Goal: Find specific page/section: Find specific page/section

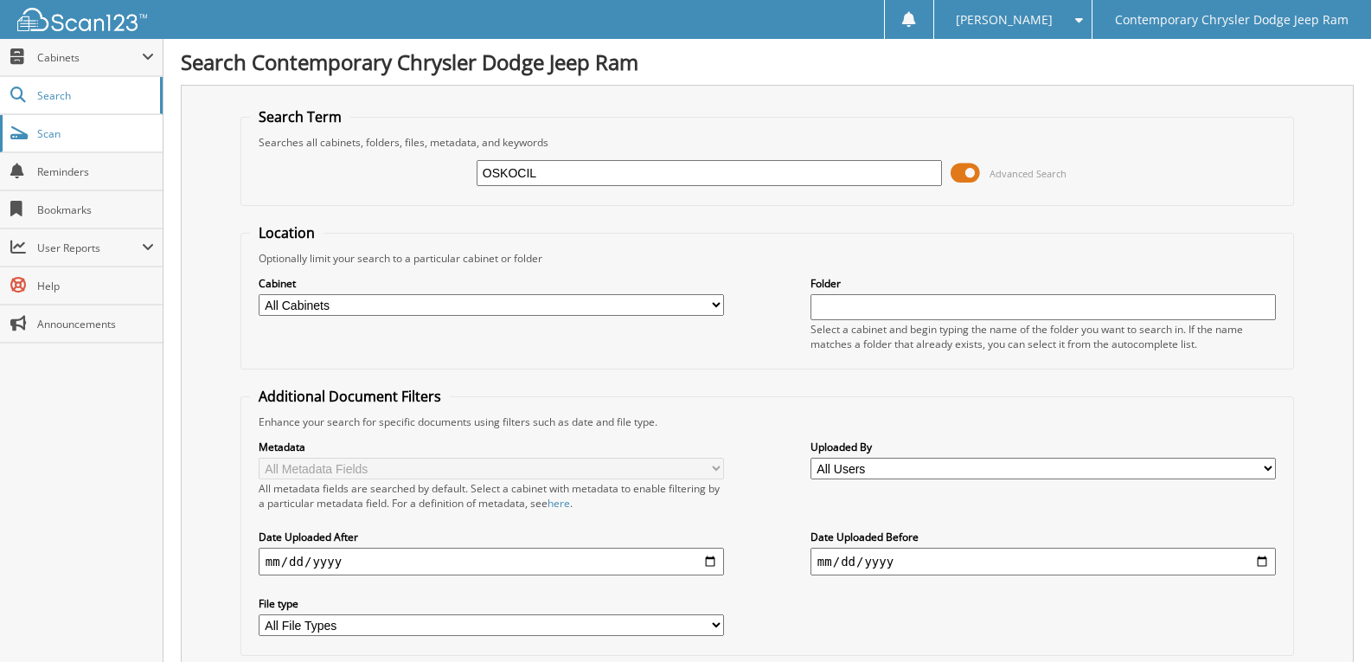
click at [93, 143] on link "Scan" at bounding box center [81, 133] width 163 height 37
type input "SANTA"
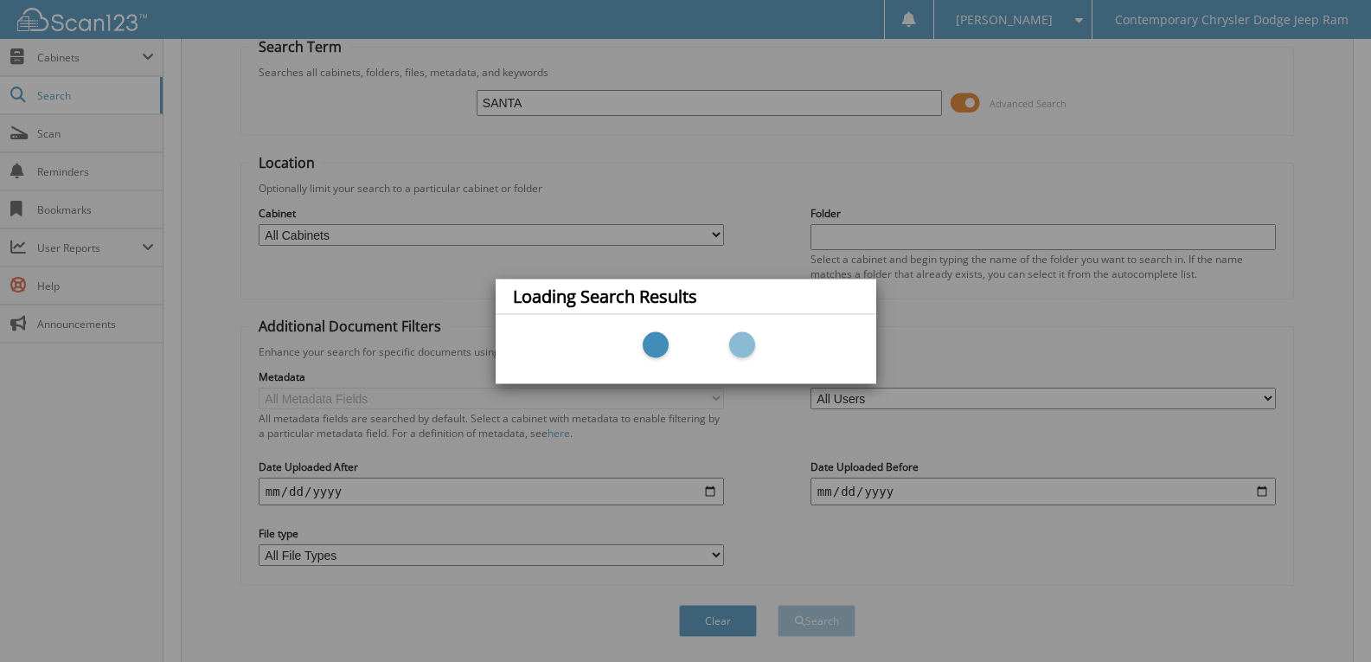
scroll to position [124, 0]
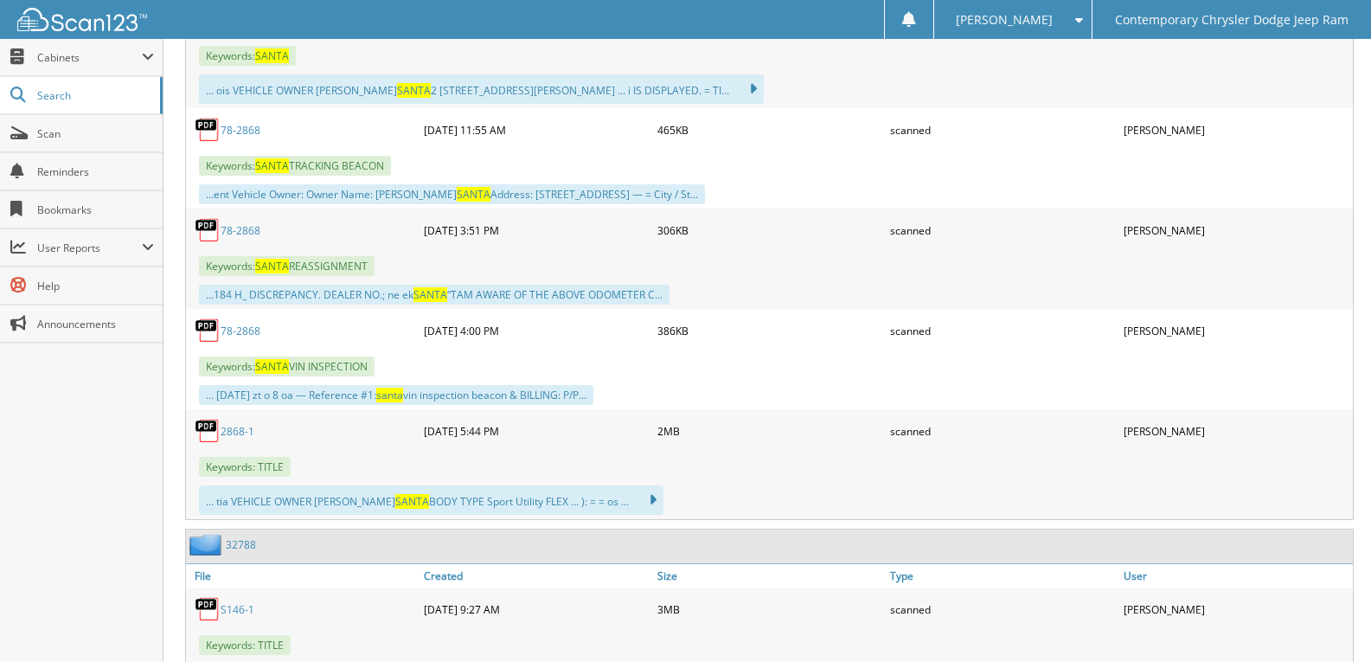
scroll to position [1211, 0]
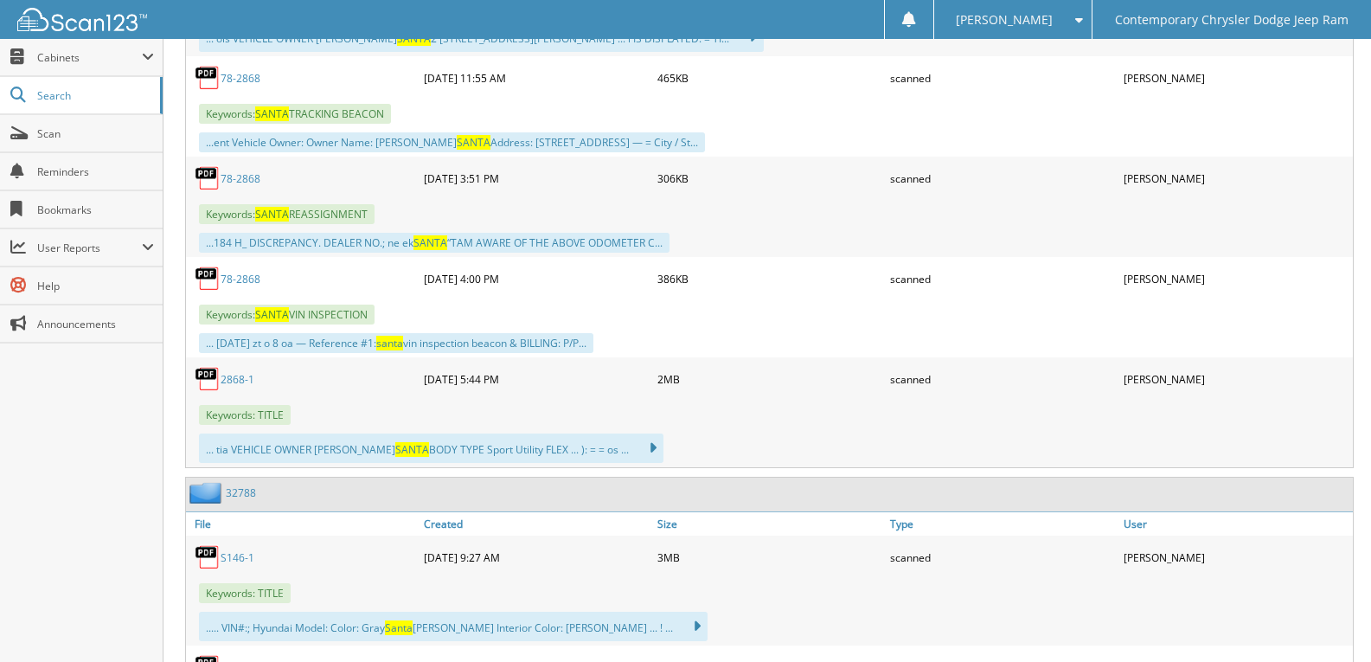
click at [213, 269] on img at bounding box center [208, 279] width 26 height 26
click at [235, 270] on div "78-2868" at bounding box center [303, 278] width 234 height 35
click at [239, 279] on link "78-2868" at bounding box center [241, 279] width 40 height 15
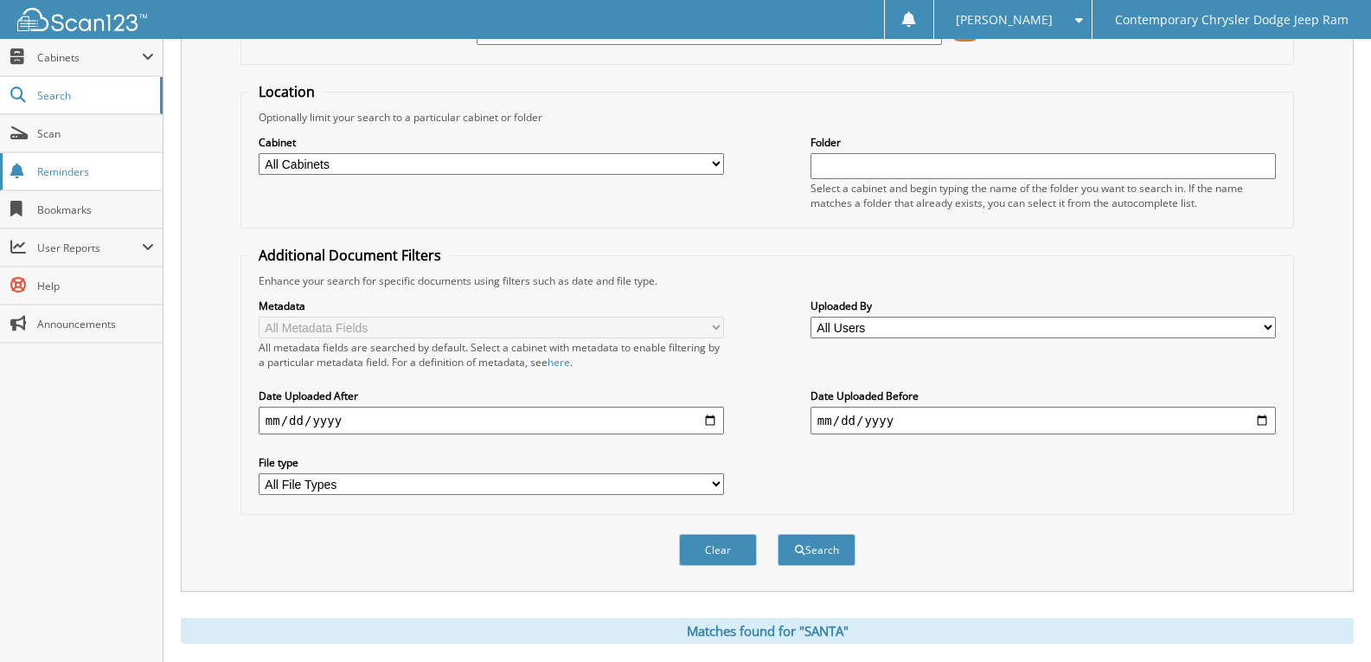
scroll to position [0, 0]
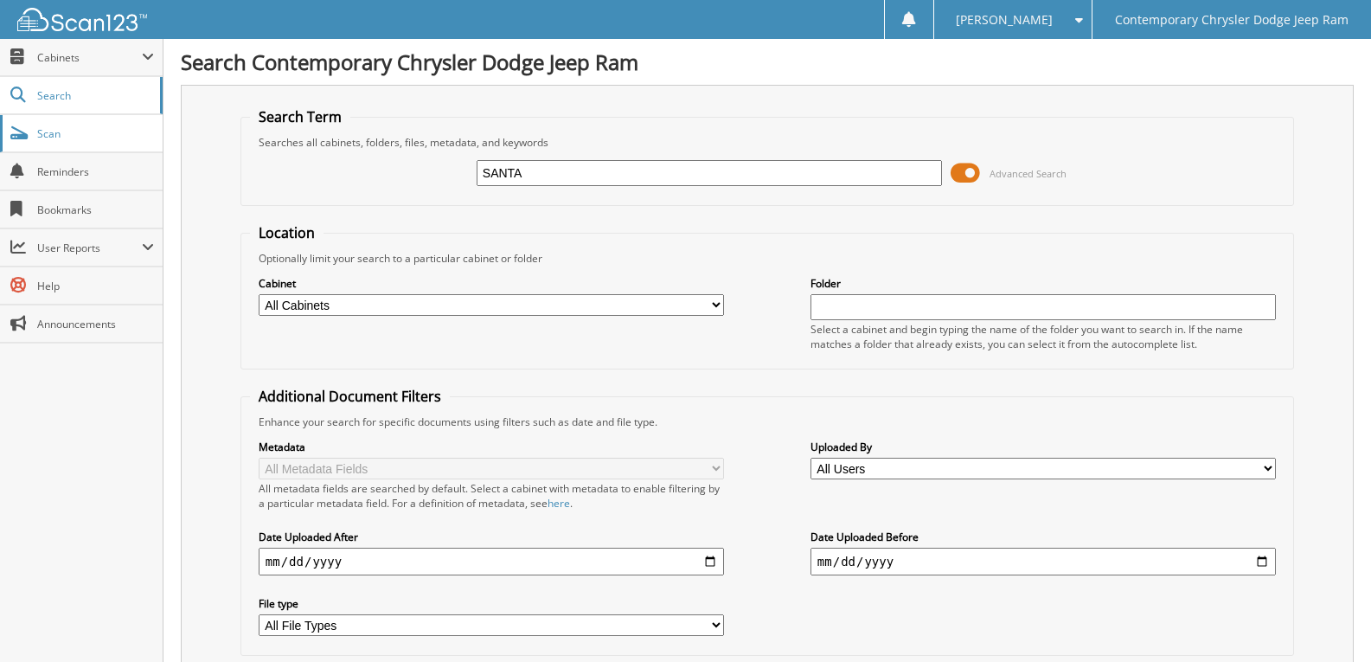
click at [92, 132] on span "Scan" at bounding box center [95, 133] width 117 height 15
